Goal: Information Seeking & Learning: Learn about a topic

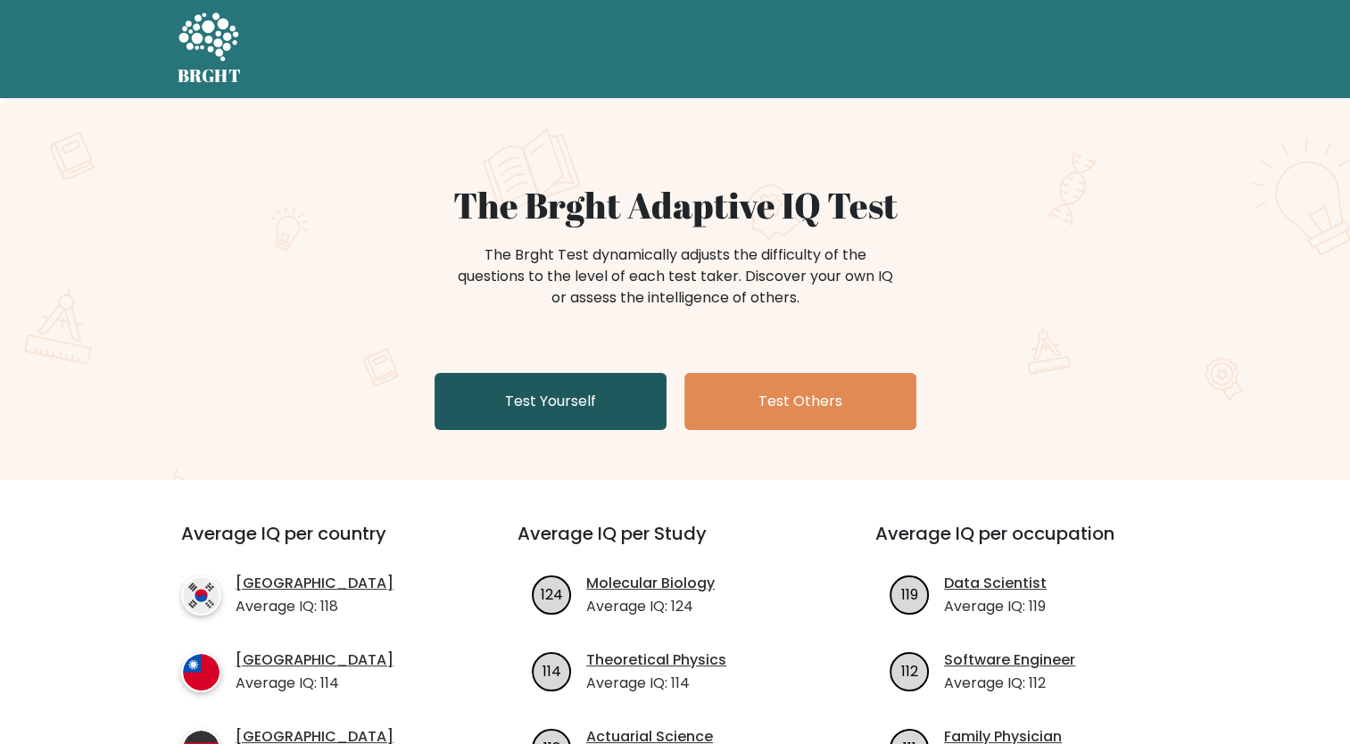
click at [633, 399] on link "Test Yourself" at bounding box center [550, 401] width 232 height 57
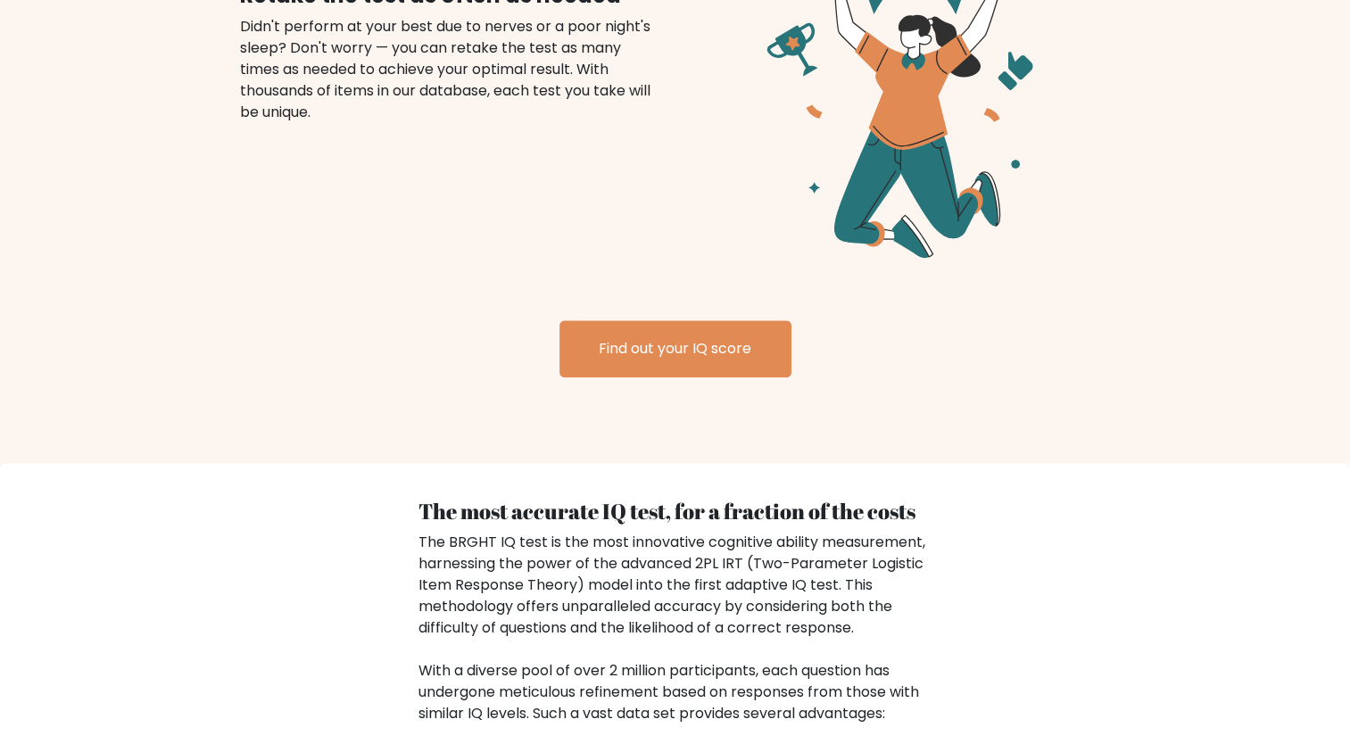
scroll to position [2284, 0]
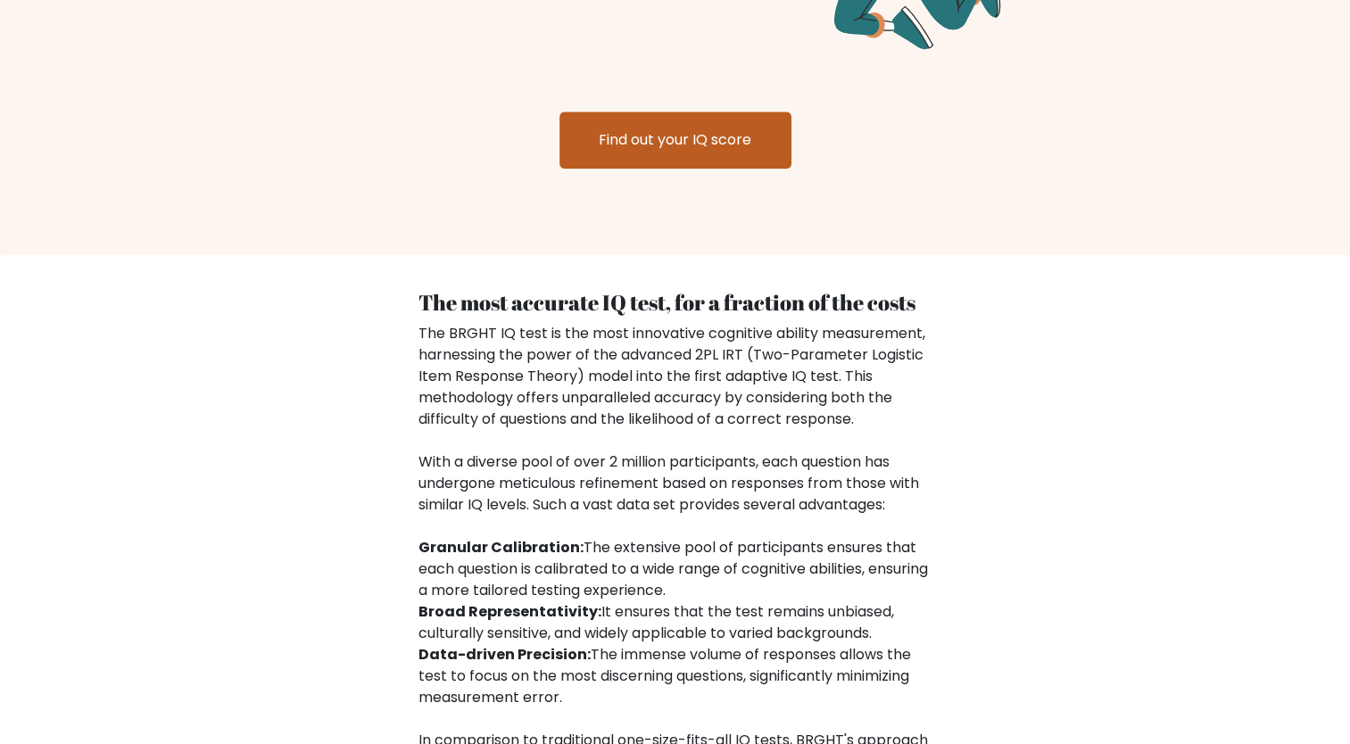
click at [675, 150] on link "Find out your IQ score" at bounding box center [675, 140] width 232 height 57
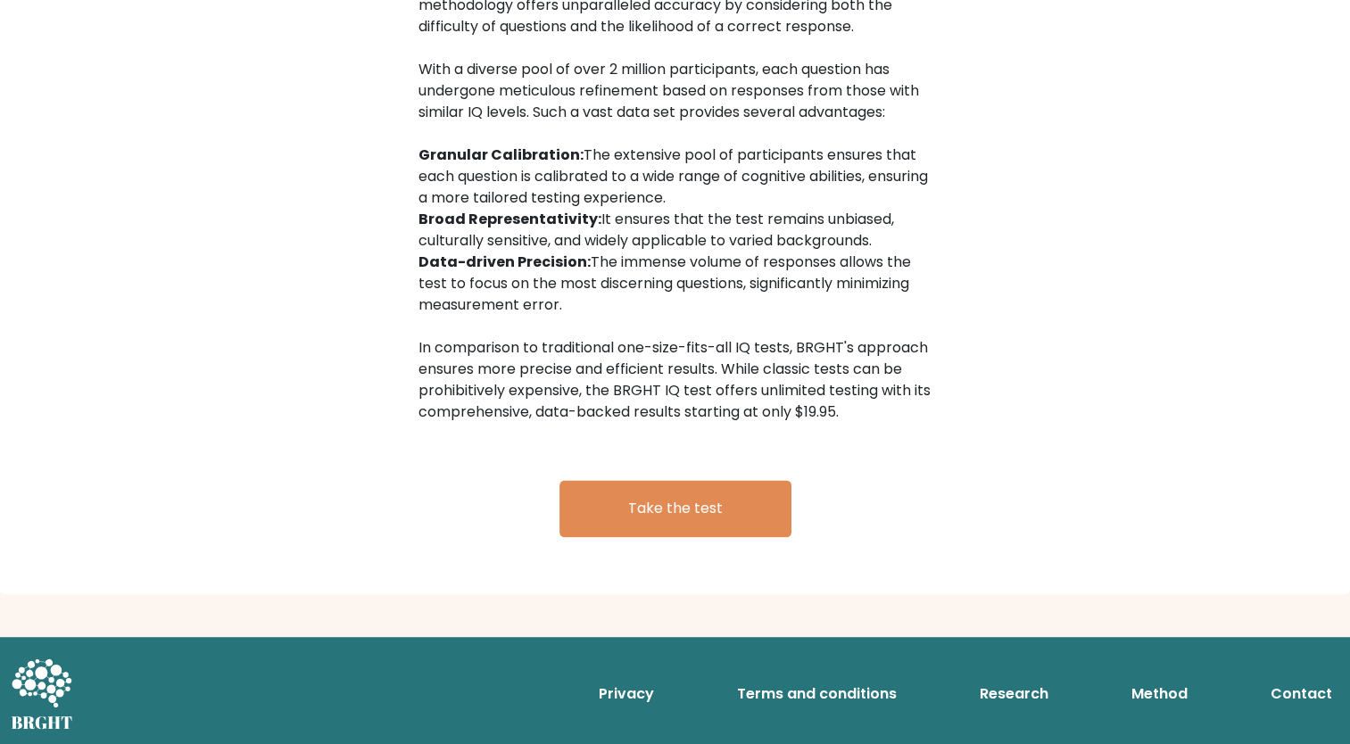
scroll to position [2641, 0]
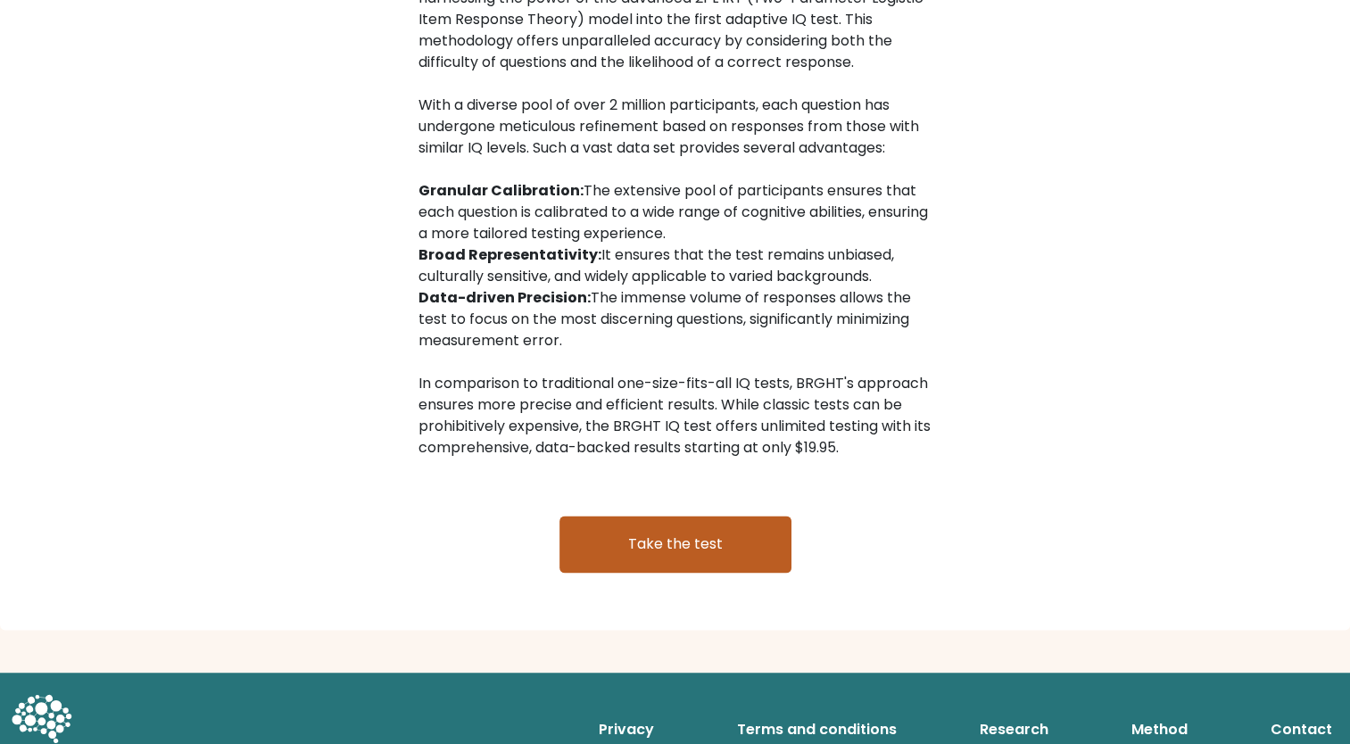
click at [653, 521] on link "Take the test" at bounding box center [675, 544] width 232 height 57
click at [649, 534] on link "Take the test" at bounding box center [675, 544] width 232 height 57
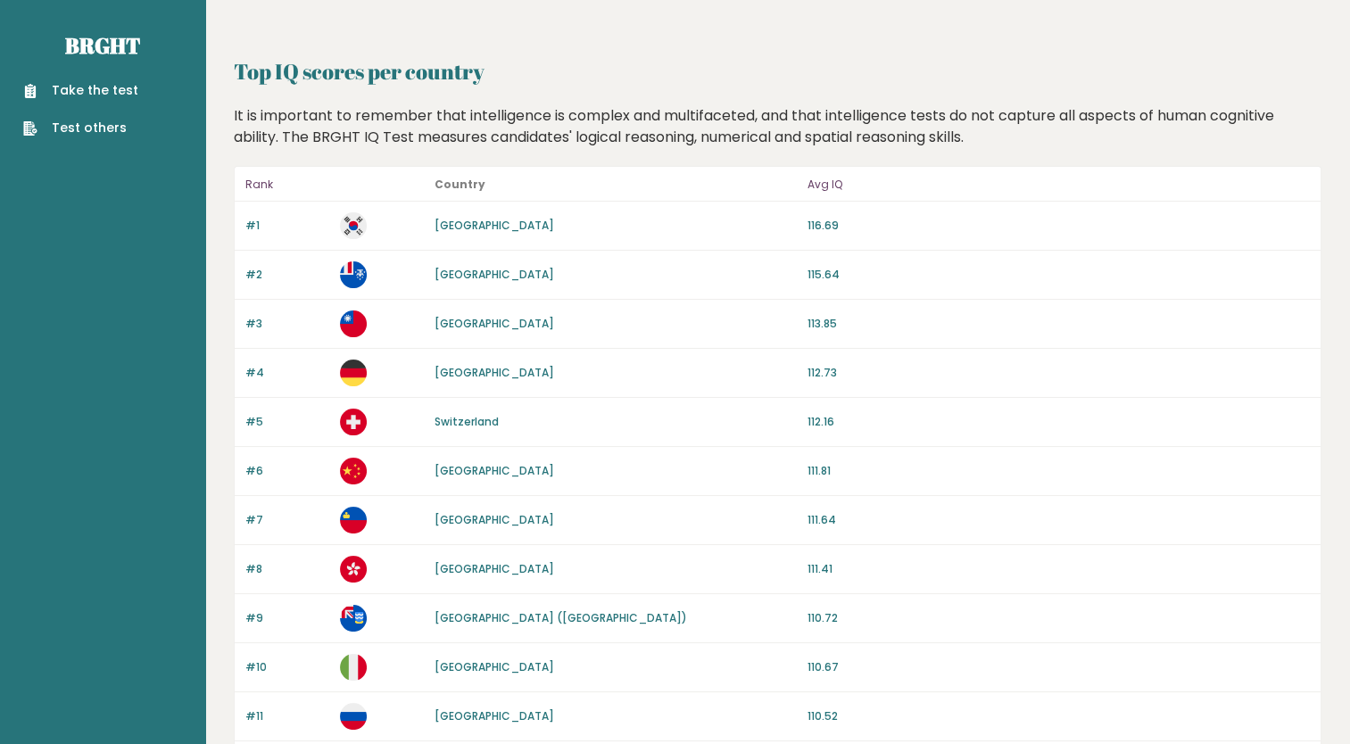
click at [832, 360] on div "#4 [GEOGRAPHIC_DATA] 112.73" at bounding box center [778, 373] width 1086 height 49
click at [110, 87] on link "Take the test" at bounding box center [80, 90] width 115 height 19
